Goal: Communication & Community: Connect with others

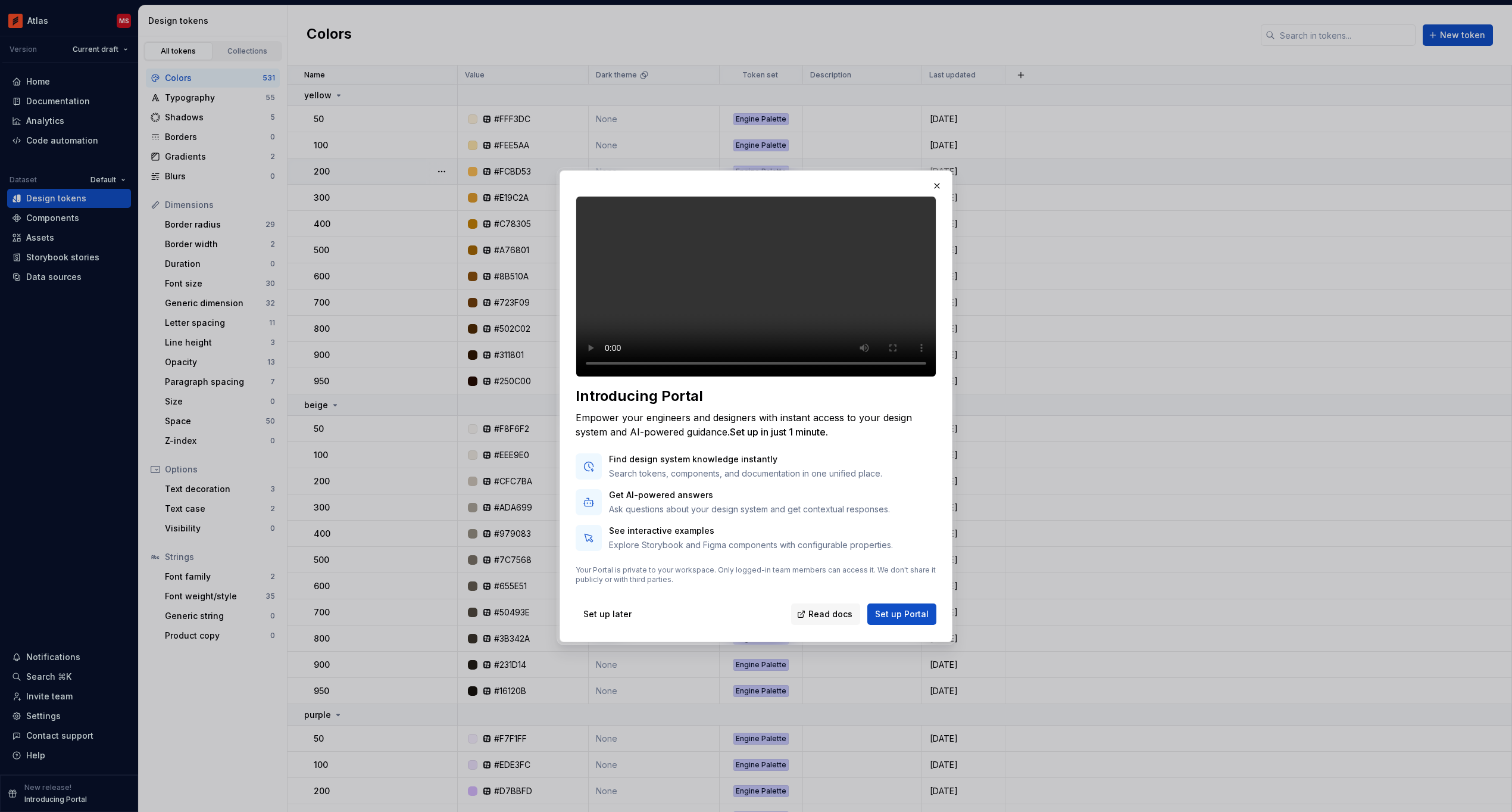
drag, startPoint x: 935, startPoint y: 174, endPoint x: 925, endPoint y: 174, distance: 10.0
click at [934, 178] on button "button" at bounding box center [937, 186] width 17 height 17
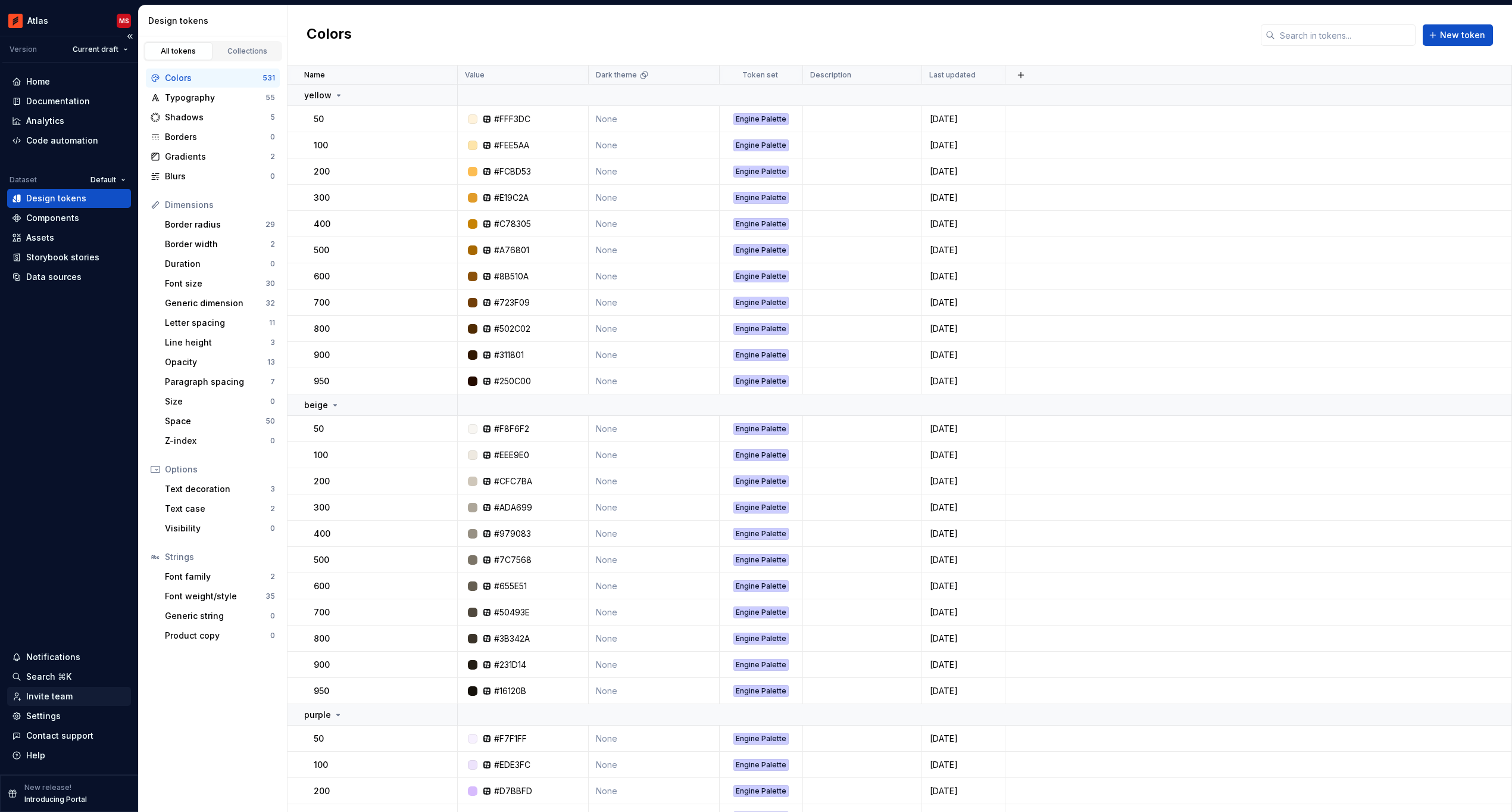
click at [55, 695] on div "Invite team" at bounding box center [49, 696] width 47 height 12
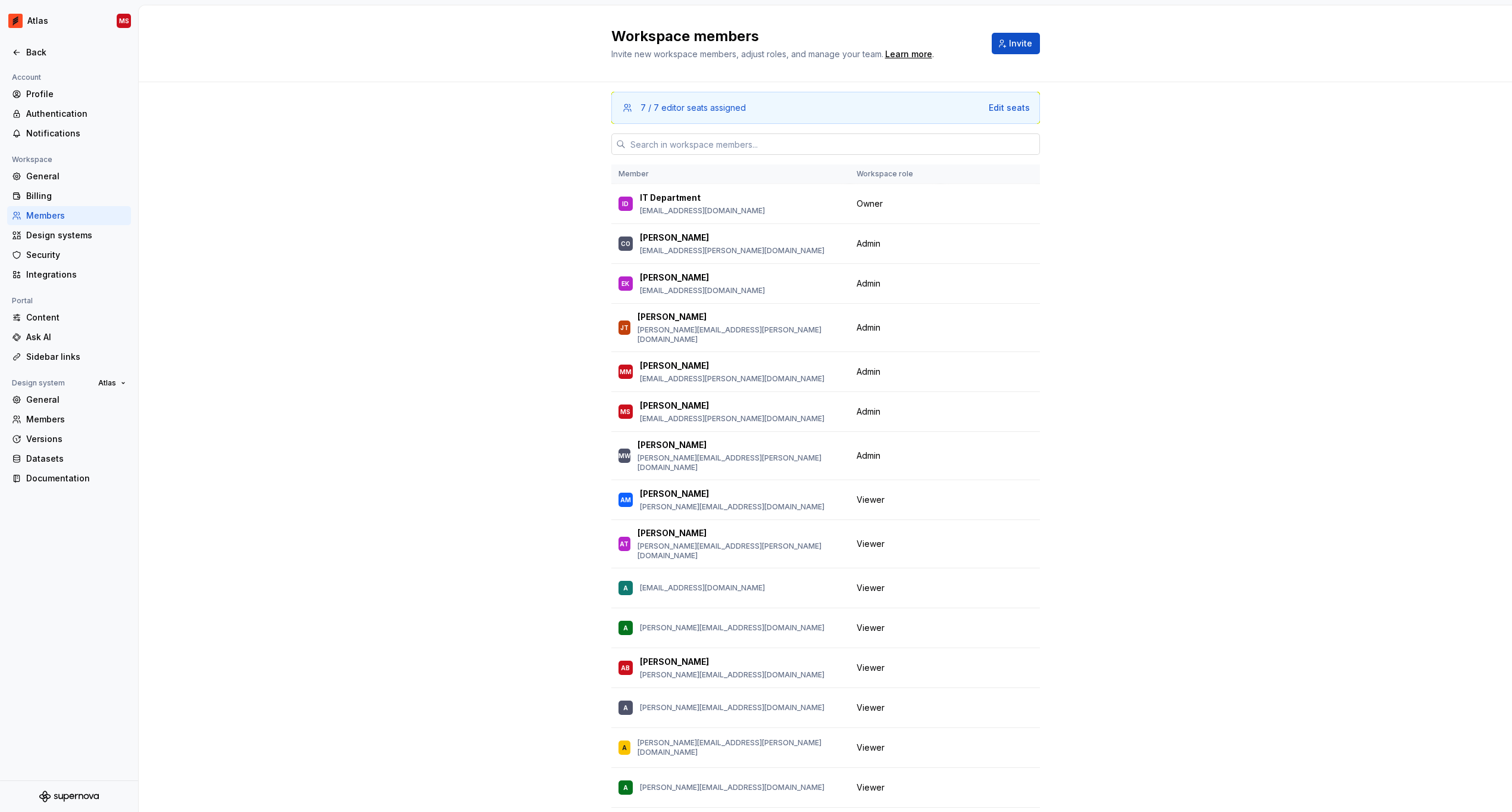
click at [745, 143] on input "text" at bounding box center [833, 144] width 414 height 22
click at [1133, 86] on div "7 / 7 editor seats assigned Edit seats Member Workspace role ID IT Department […" at bounding box center [825, 485] width 1373 height 806
click at [1013, 47] on span "Invite" at bounding box center [1020, 43] width 23 height 12
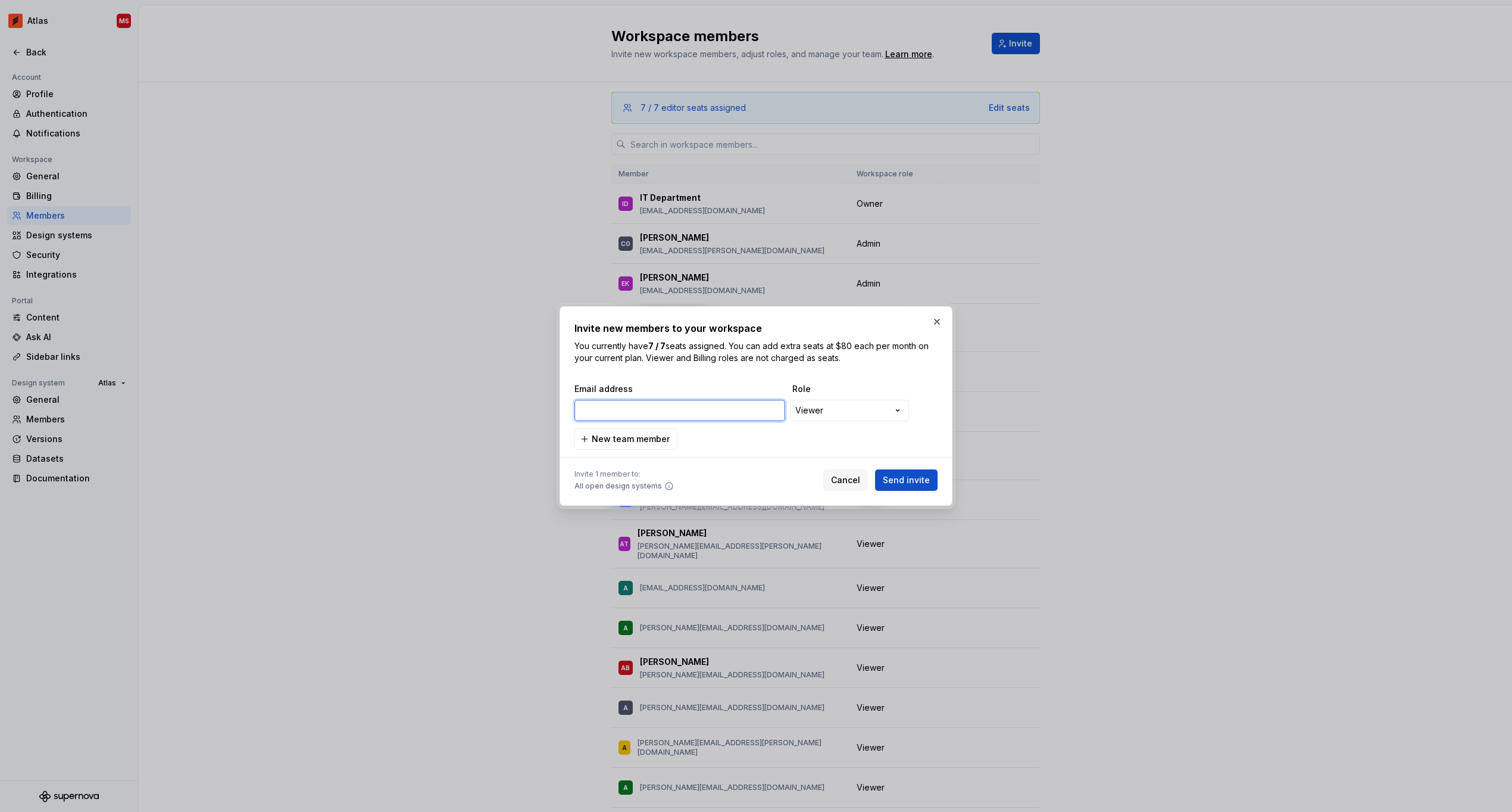
click at [606, 410] on input "email" at bounding box center [680, 410] width 211 height 22
paste input "[EMAIL_ADDRESS][DOMAIN_NAME]"
click at [918, 479] on span "Send invite" at bounding box center [906, 480] width 47 height 12
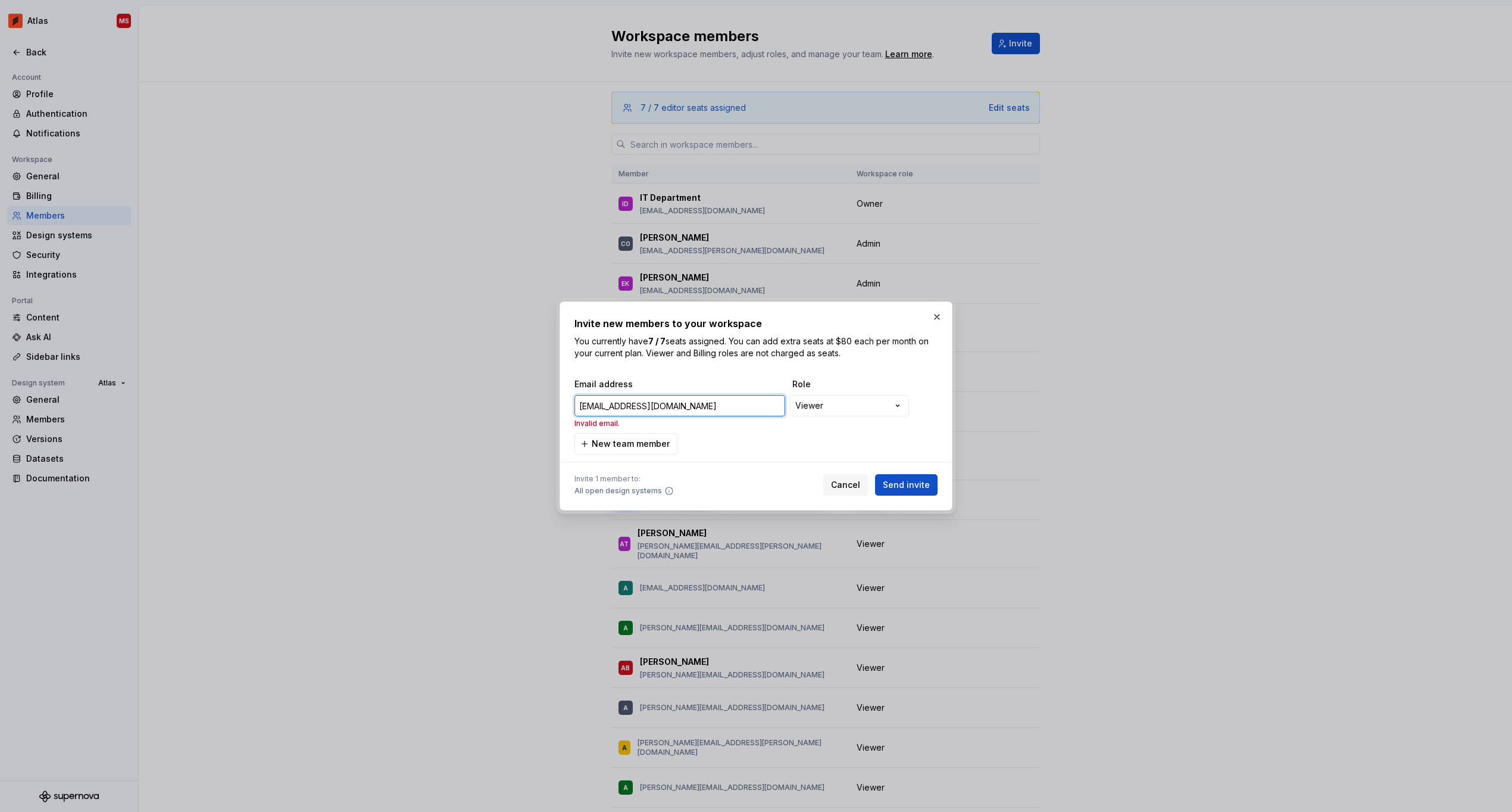
click at [733, 408] on input "[EMAIL_ADDRESS][DOMAIN_NAME]" at bounding box center [680, 405] width 211 height 22
click at [731, 395] on input "[EMAIL_ADDRESS][DOMAIN_NAME]" at bounding box center [680, 405] width 211 height 22
drag, startPoint x: 663, startPoint y: 406, endPoint x: 472, endPoint y: 405, distance: 191.0
click at [483, 405] on div "**********" at bounding box center [756, 406] width 1512 height 812
paste input "hotel"
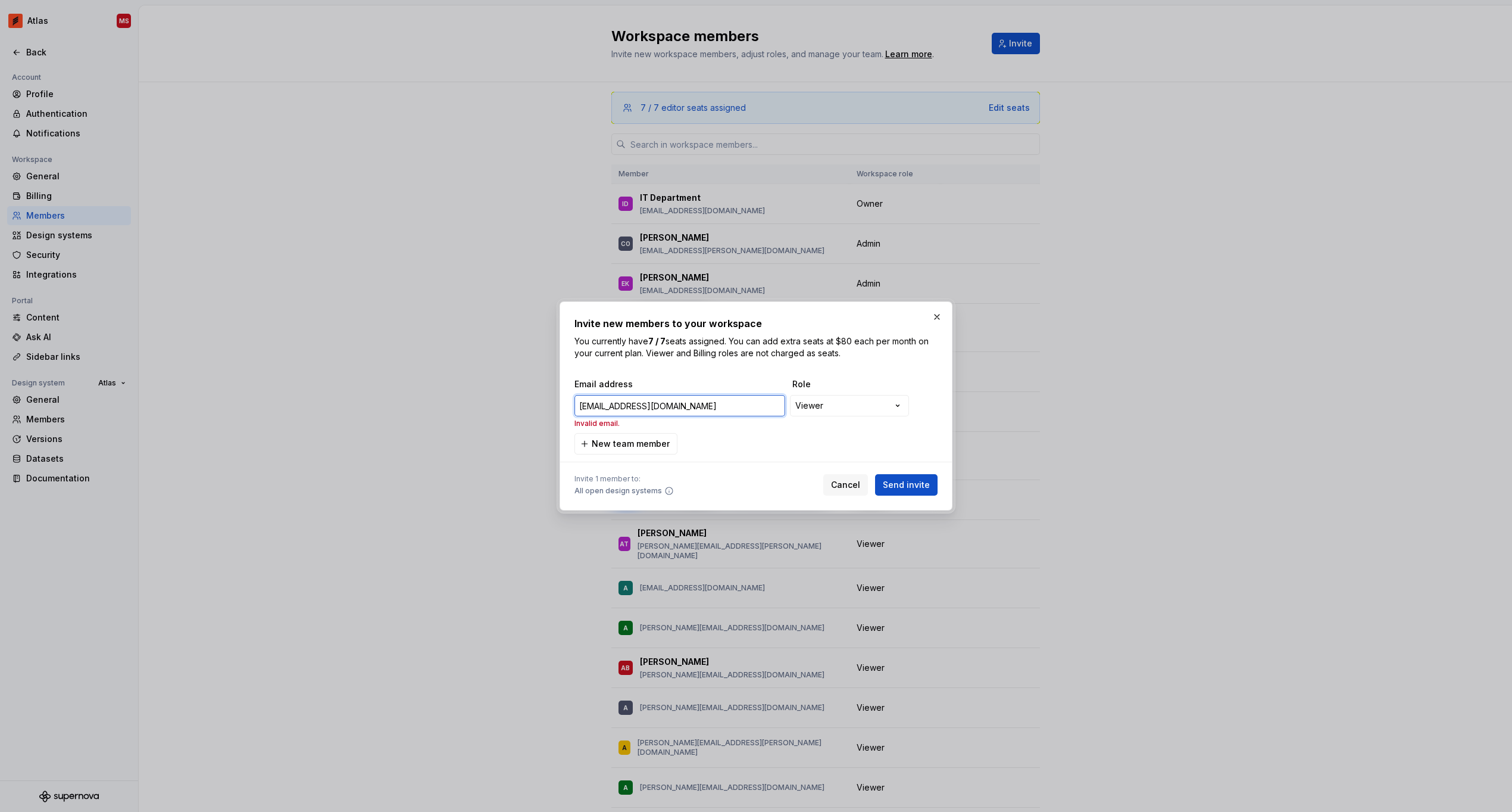
type input "[EMAIL_ADDRESS][DOMAIN_NAME]"
click at [910, 485] on span "Send invite" at bounding box center [906, 484] width 47 height 12
